Goal: Check status: Check status

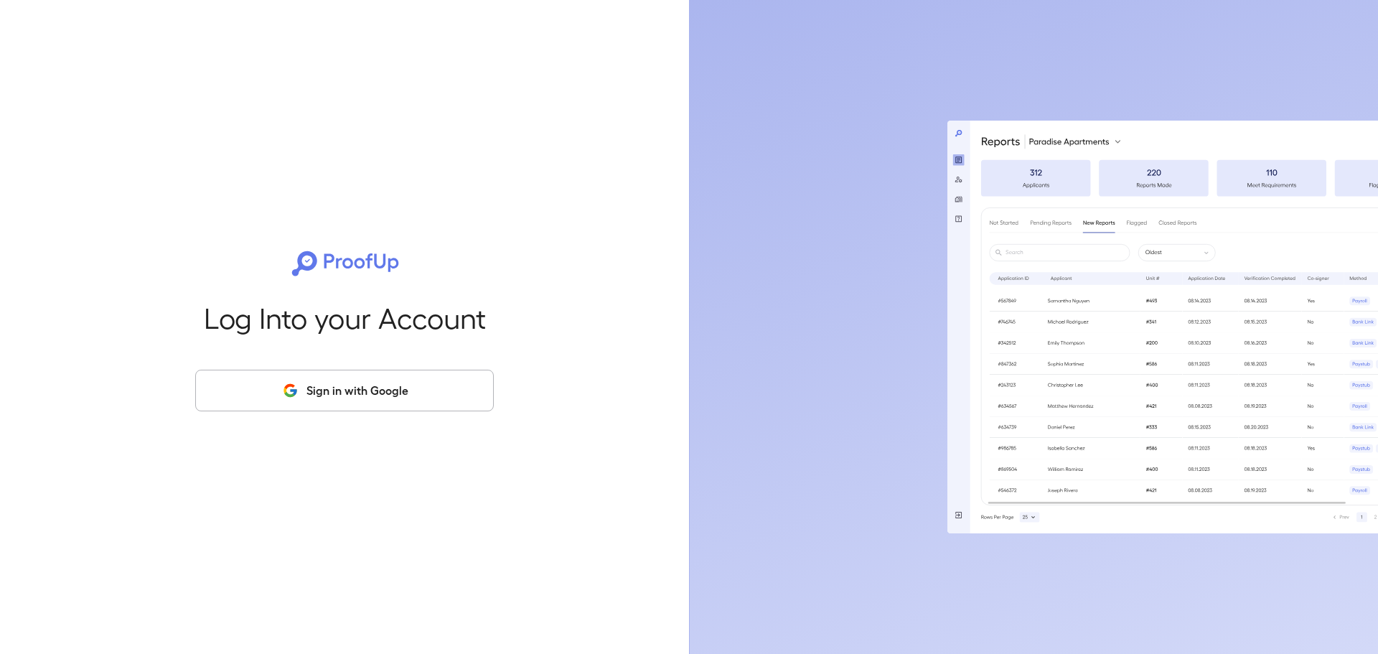
click at [425, 381] on button "Sign in with Google" at bounding box center [344, 391] width 299 height 42
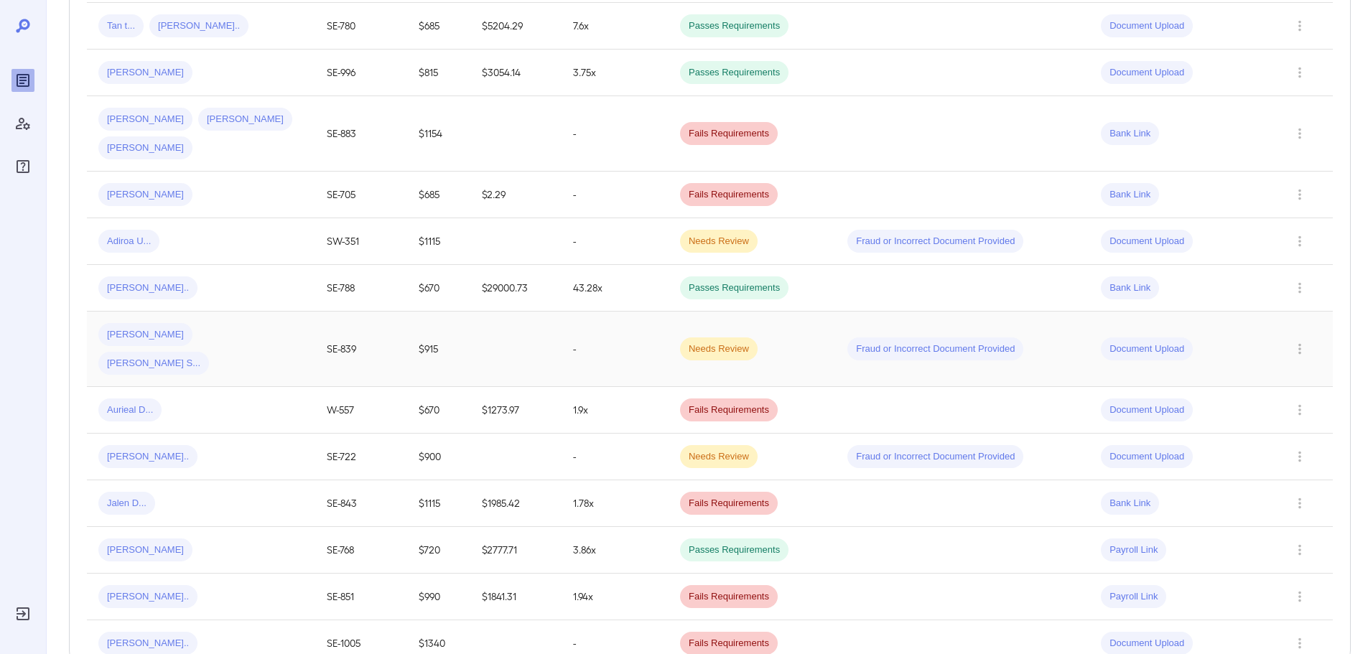
scroll to position [962, 0]
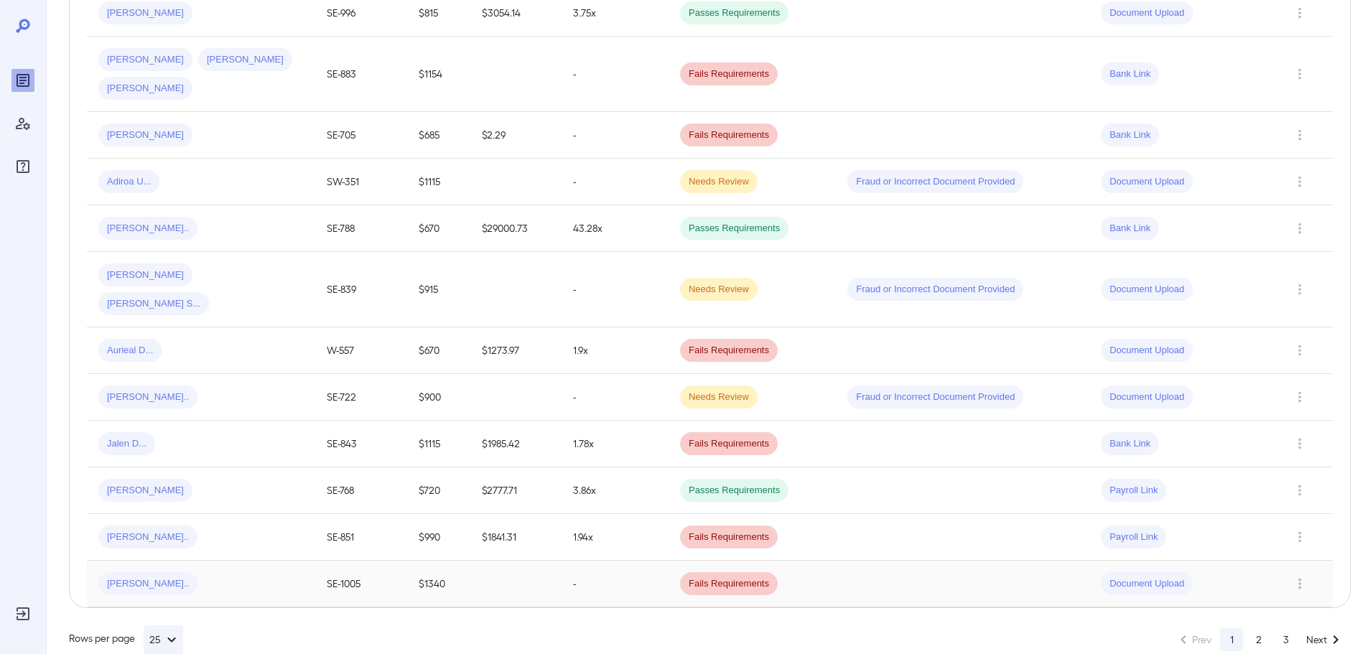
click at [270, 561] on td "[PERSON_NAME].." at bounding box center [201, 584] width 228 height 47
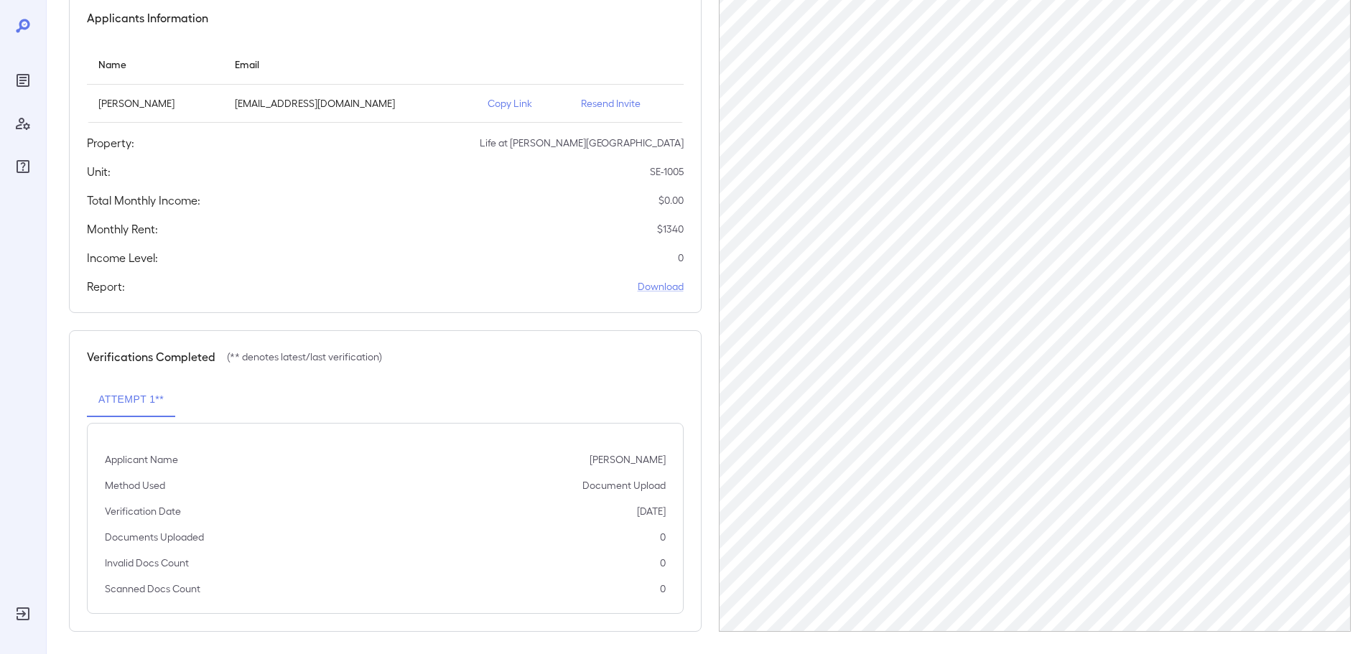
scroll to position [144, 0]
